Goal: Task Accomplishment & Management: Manage account settings

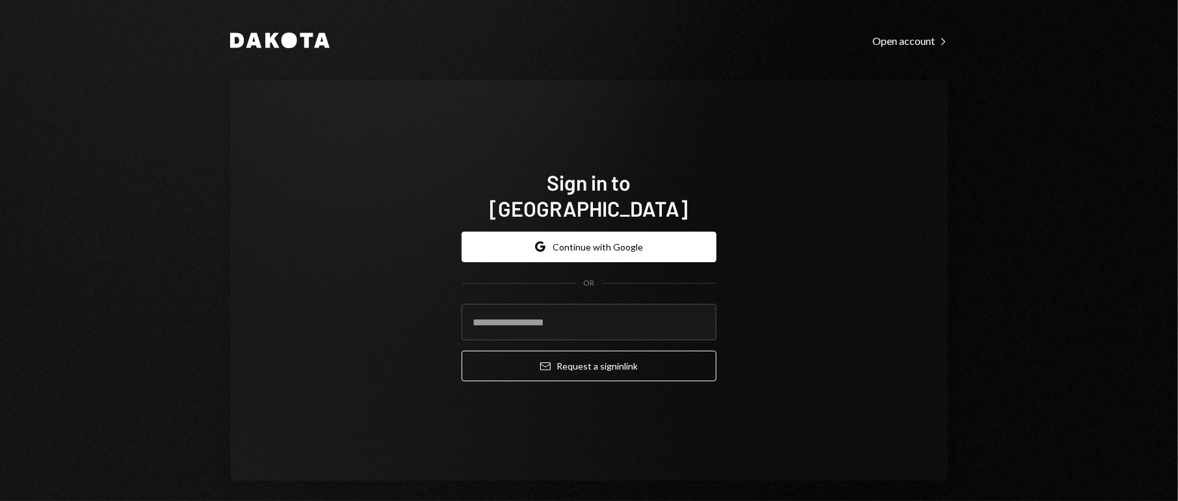
click at [1092, 250] on div "Dakota Open account Right Caret Sign in to [GEOGRAPHIC_DATA] Google Continue wi…" at bounding box center [589, 250] width 1178 height 501
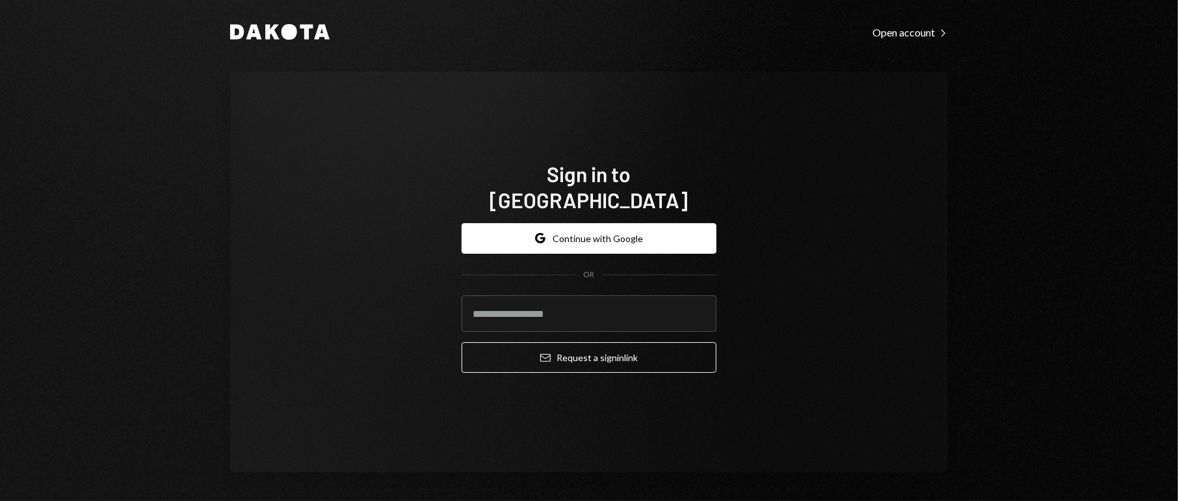
scroll to position [10, 0]
